Goal: Information Seeking & Learning: Learn about a topic

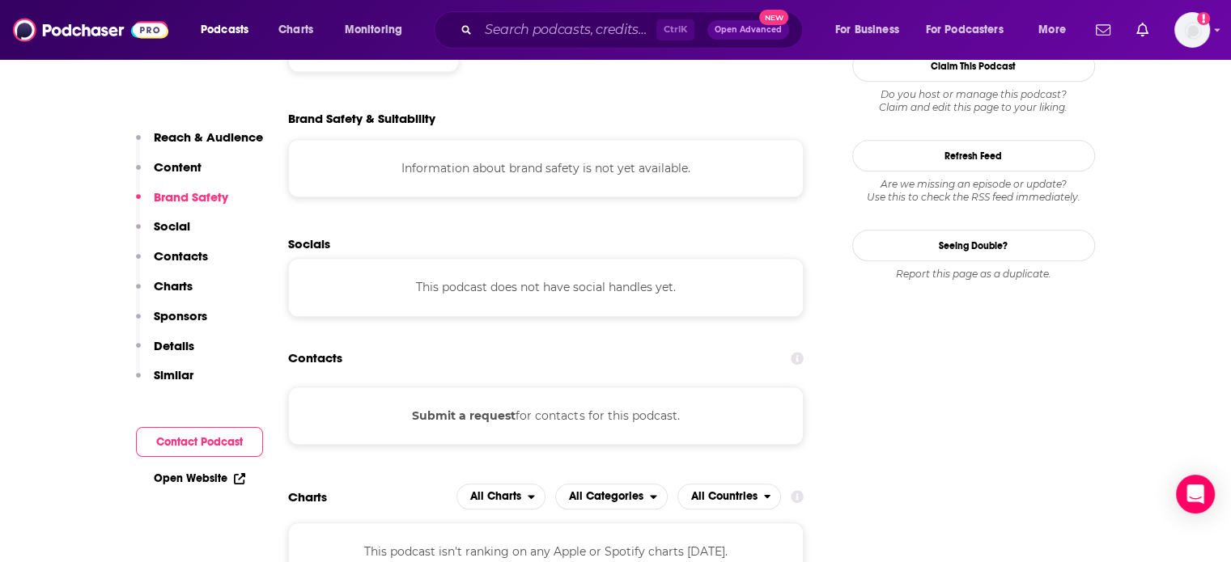
scroll to position [1295, 0]
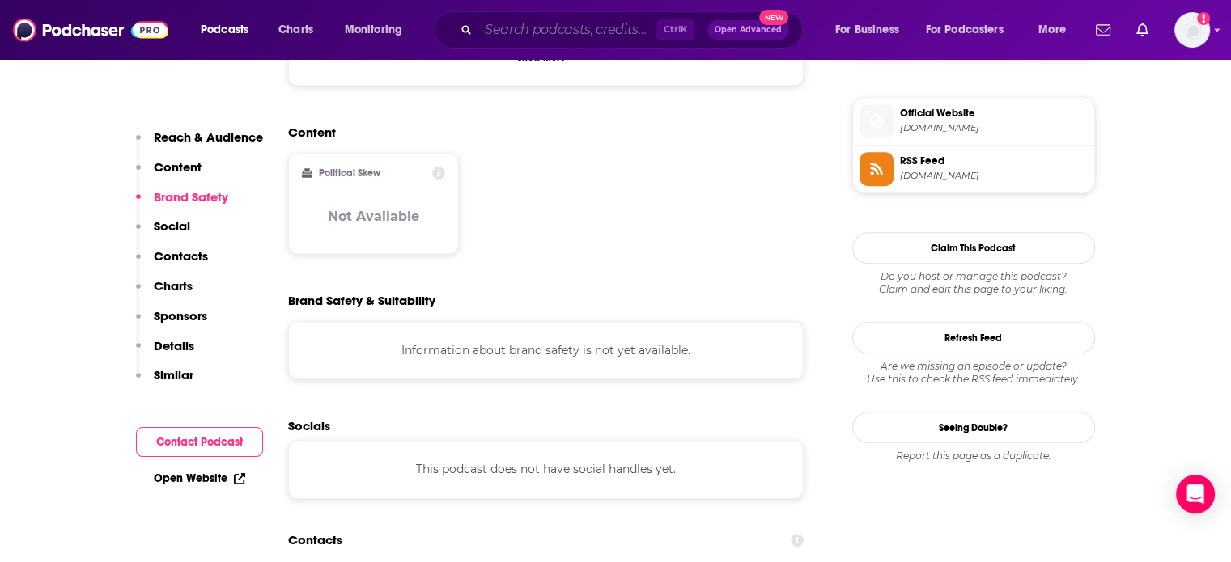
click at [537, 30] on input "Search podcasts, credits, & more..." at bounding box center [567, 30] width 178 height 26
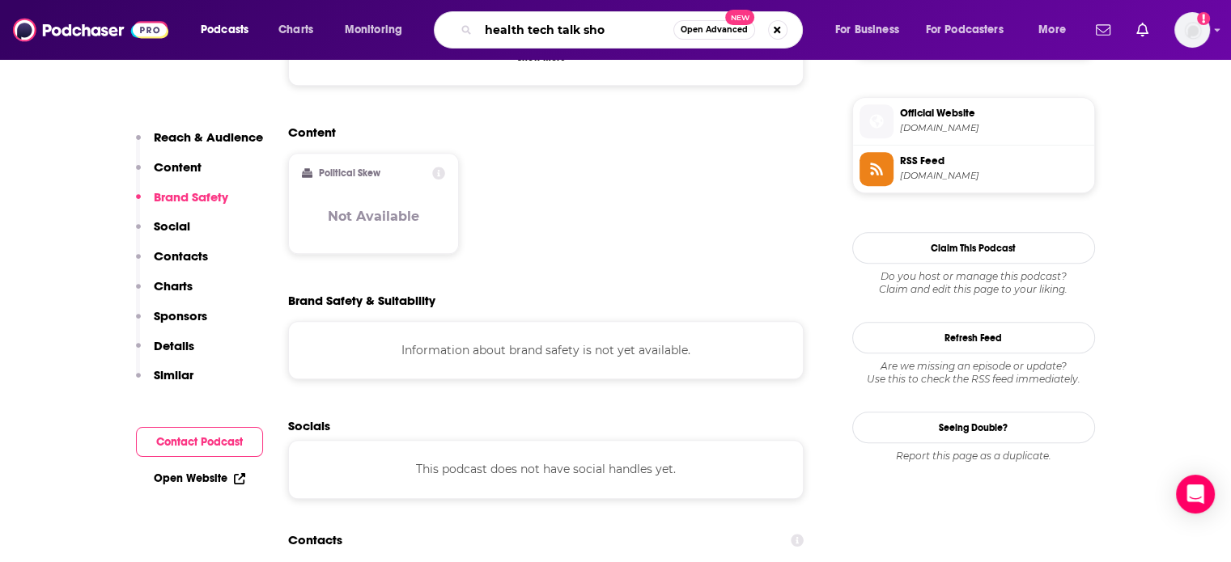
type input "health tech talk show"
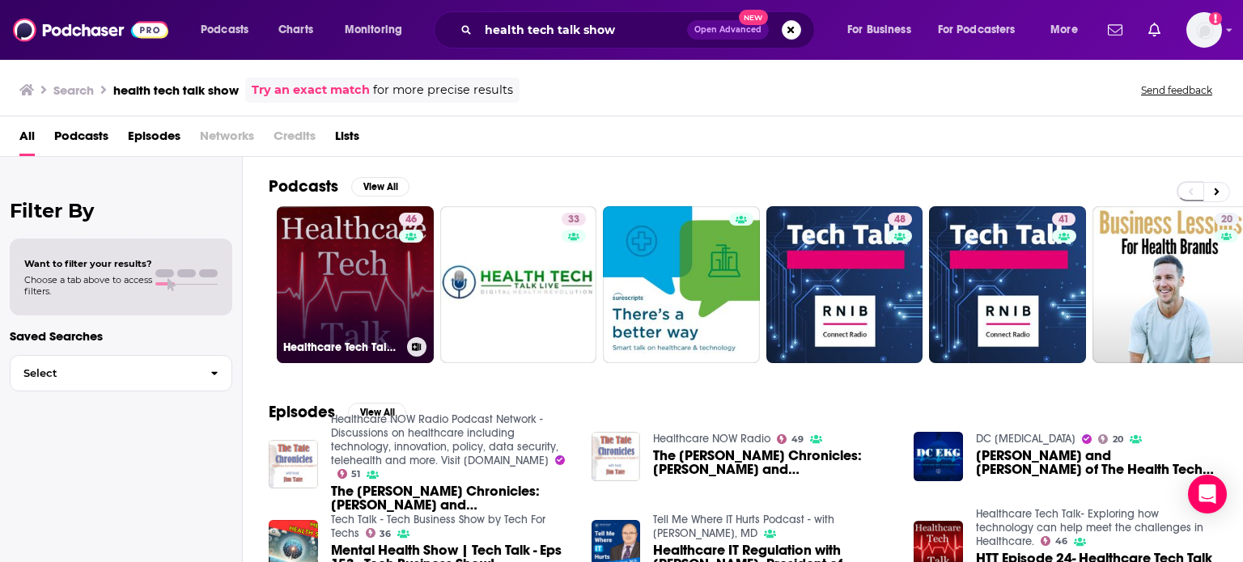
click at [380, 284] on link "46 Healthcare Tech Talk- Exploring how technology can help meet the challenges …" at bounding box center [355, 284] width 157 height 157
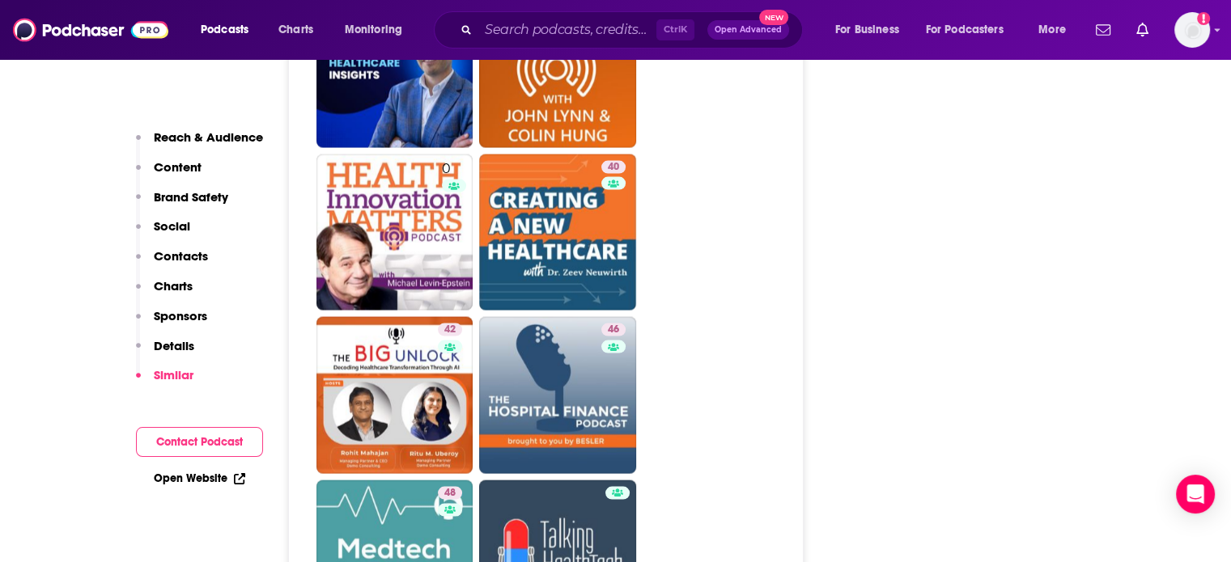
scroll to position [3480, 0]
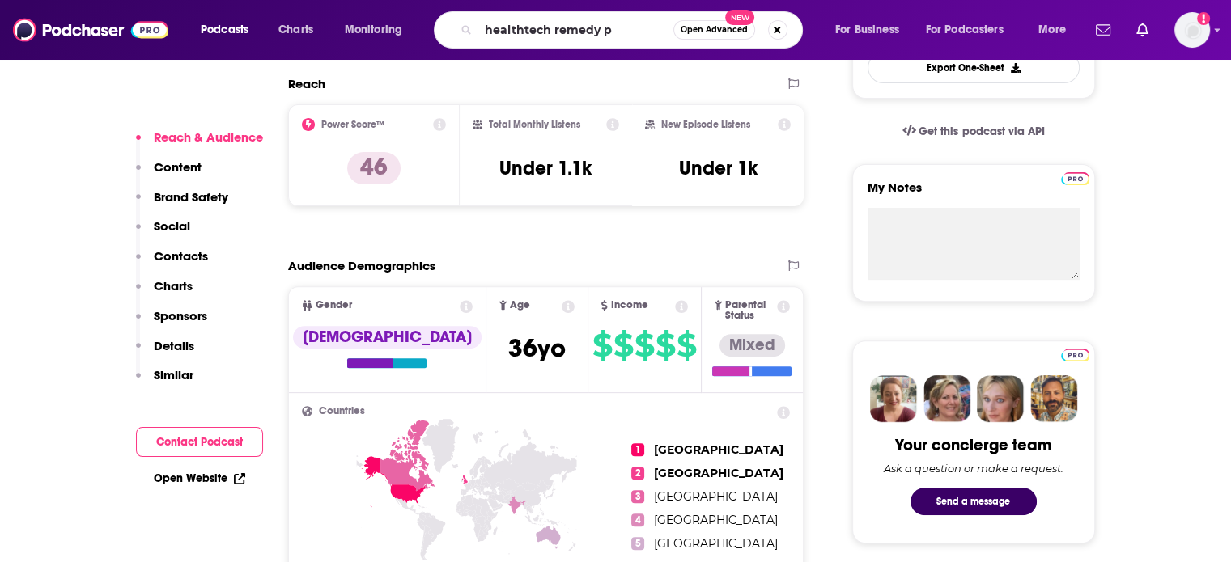
type input "healthtech remedy"
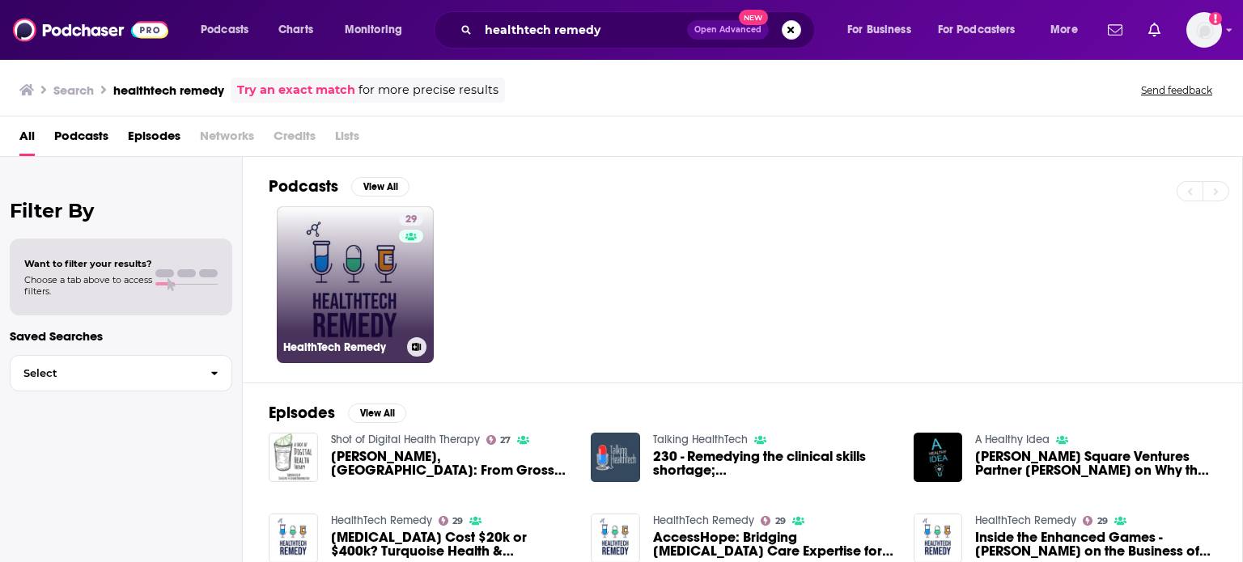
click at [375, 305] on link "29 HealthTech Remedy" at bounding box center [355, 284] width 157 height 157
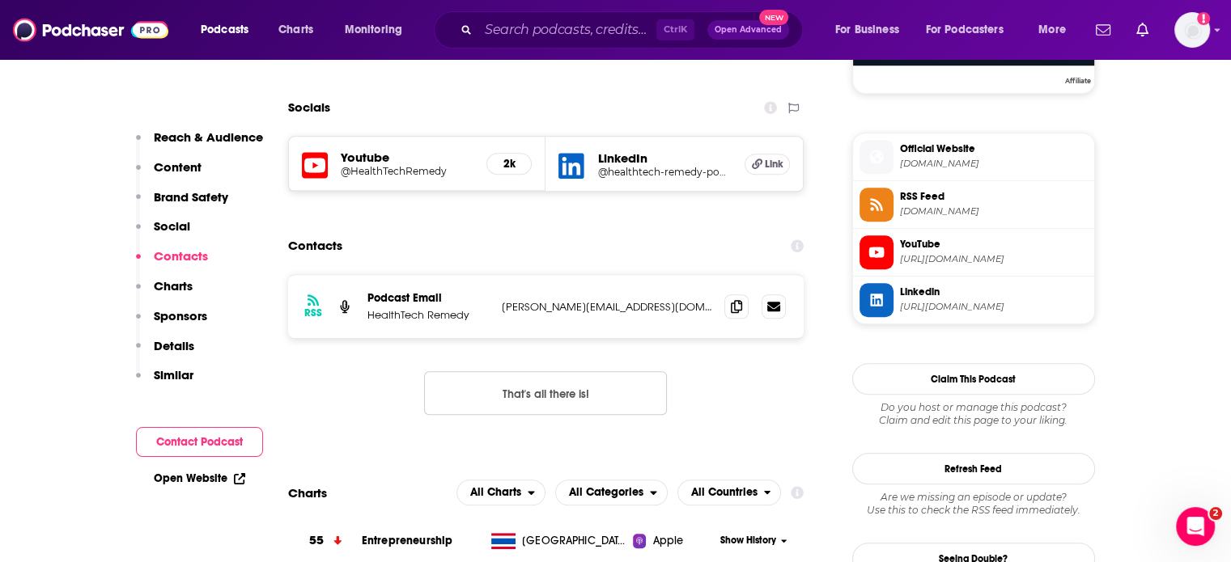
scroll to position [1295, 0]
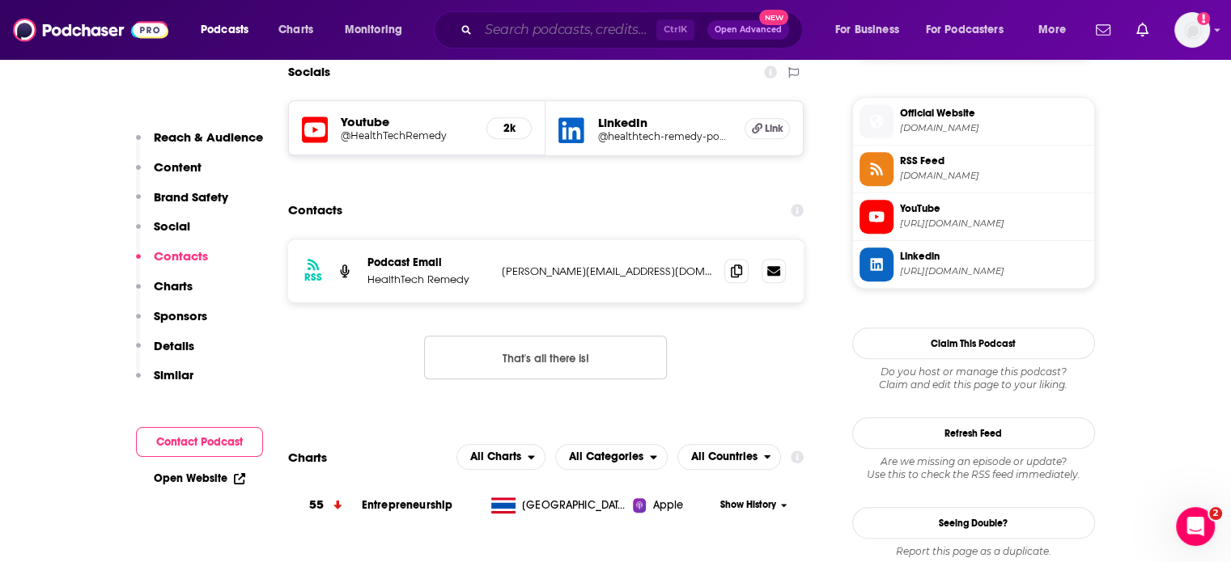
click at [549, 30] on input "Search podcasts, credits, & more..." at bounding box center [567, 30] width 178 height 26
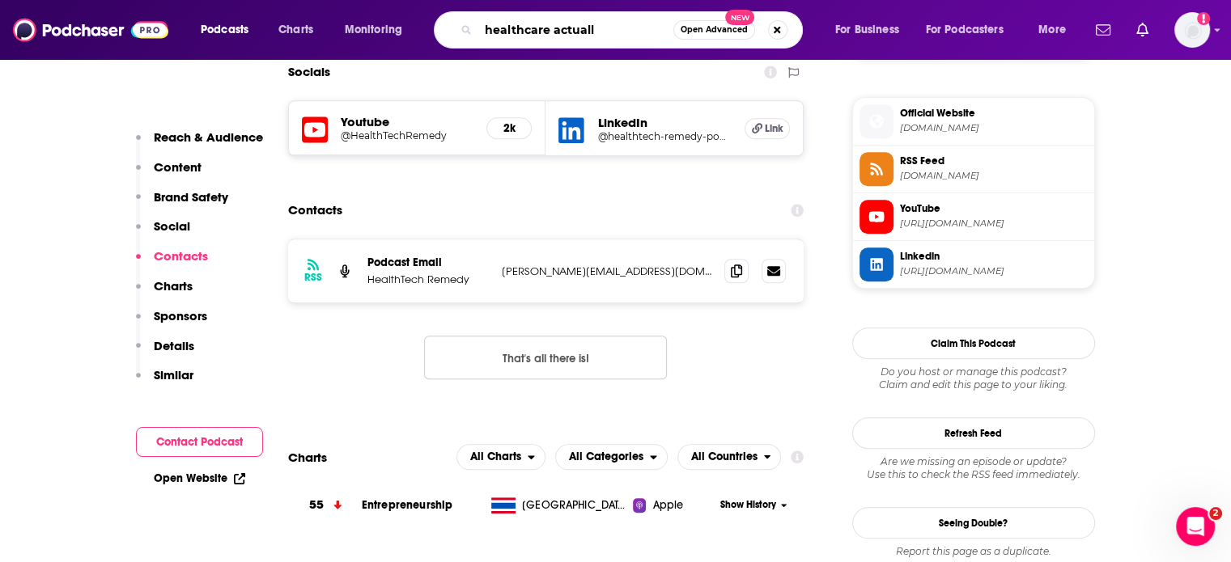
type input "healthcare actually"
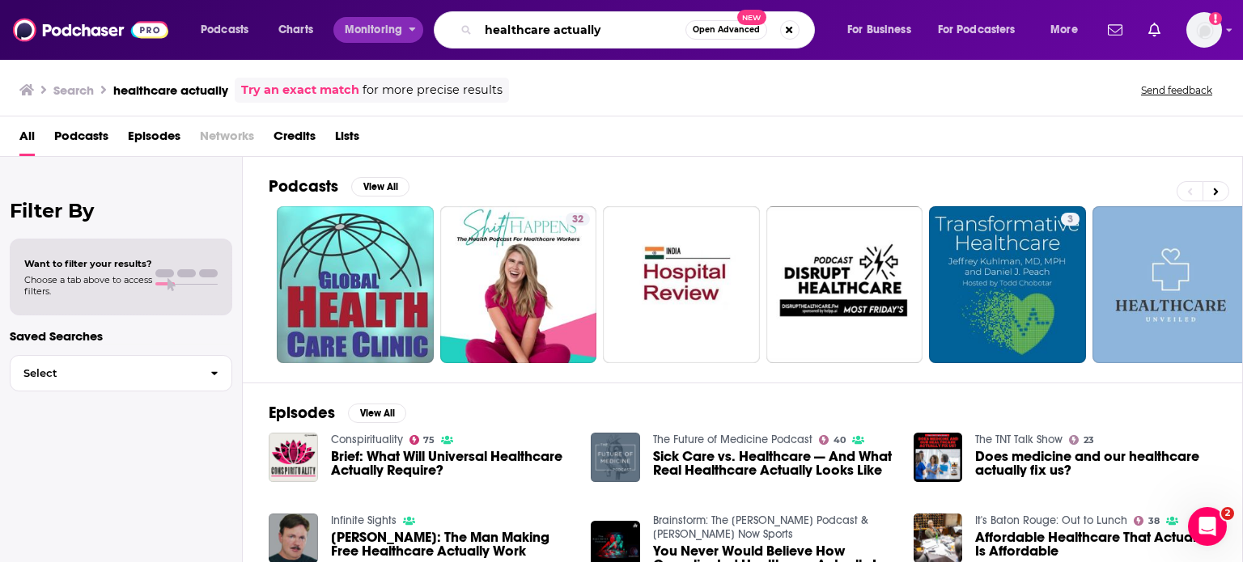
drag, startPoint x: 615, startPoint y: 29, endPoint x: 360, endPoint y: 40, distance: 255.1
click at [360, 40] on div "Podcasts Charts Monitoring healthcare actually Open Advanced New For Business F…" at bounding box center [641, 29] width 904 height 37
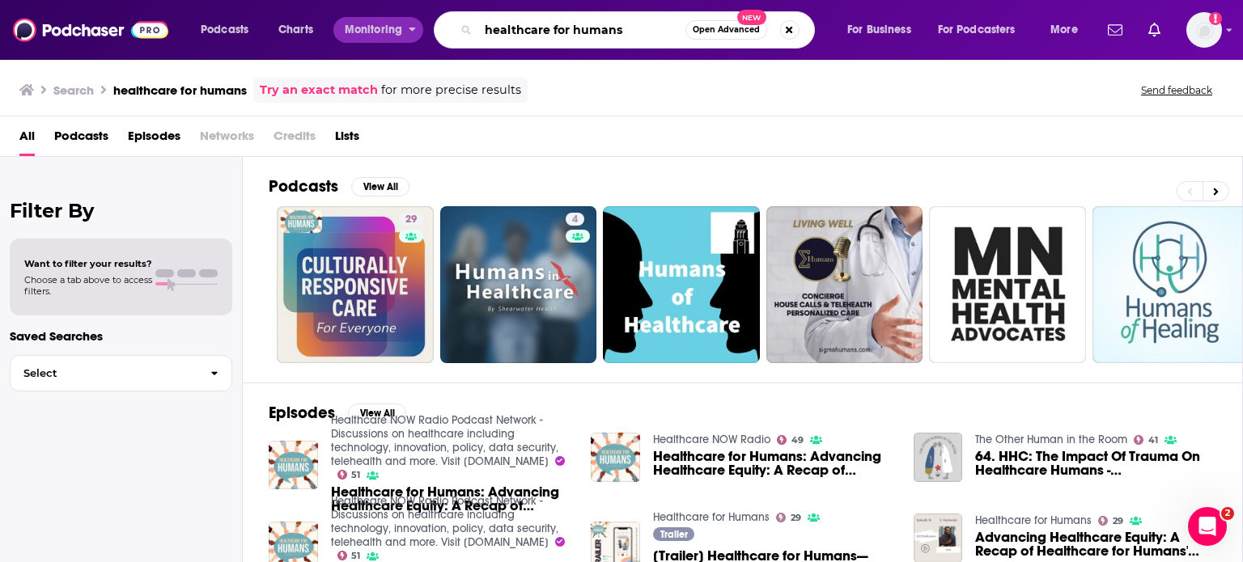
drag, startPoint x: 639, startPoint y: 27, endPoint x: 369, endPoint y: 36, distance: 270.4
click at [369, 36] on div "Podcasts Charts Monitoring healthcare for humans Open Advanced New For Business…" at bounding box center [641, 29] width 904 height 37
type input "healthcare rap"
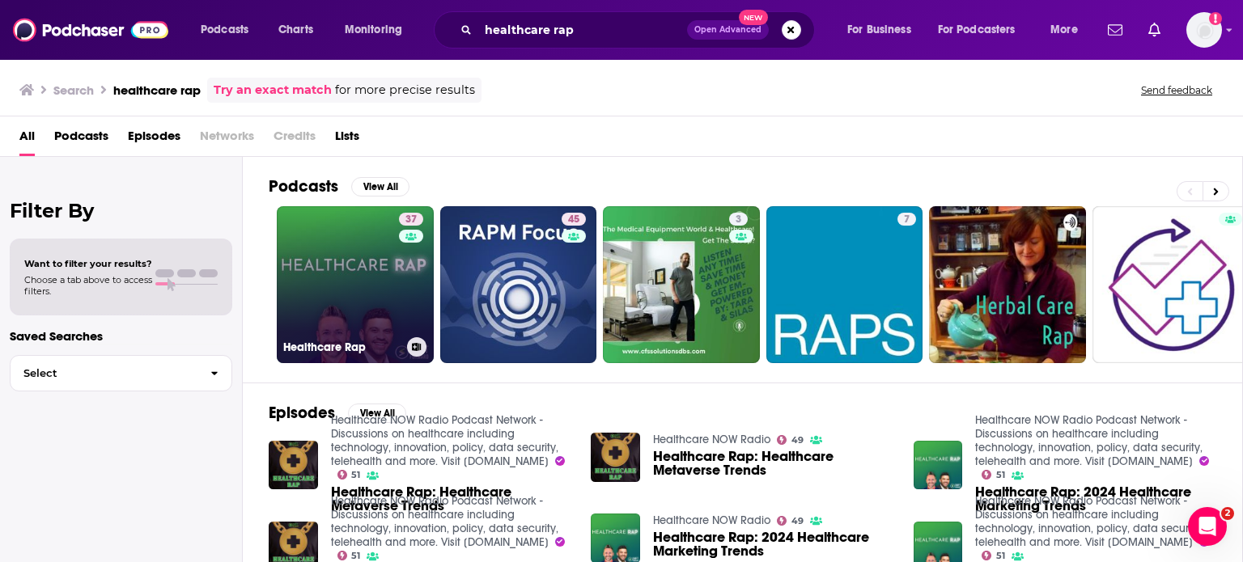
click at [350, 273] on link "37 Healthcare Rap" at bounding box center [355, 284] width 157 height 157
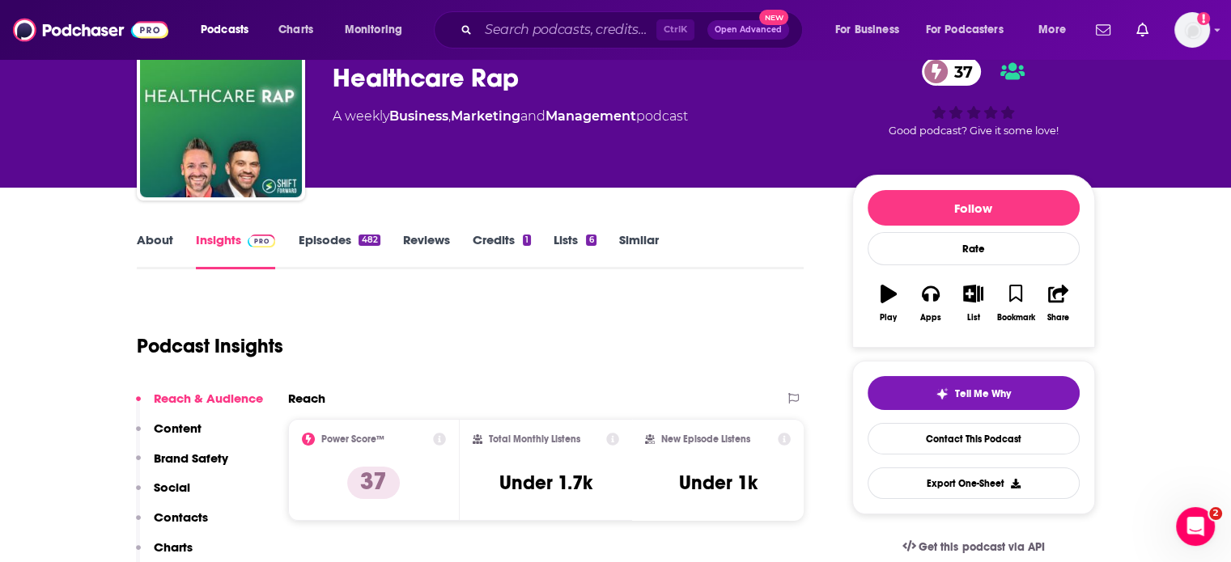
scroll to position [162, 0]
